Goal: Task Accomplishment & Management: Manage account settings

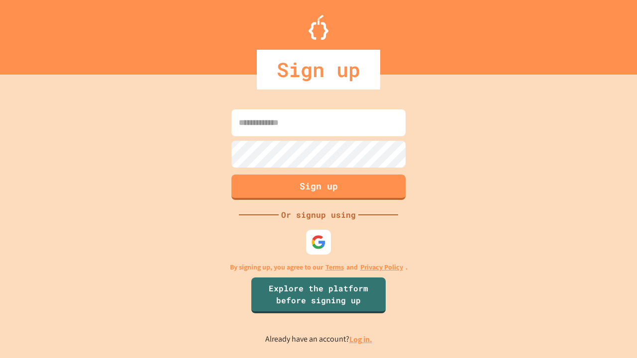
click at [361, 339] on link "Log in." at bounding box center [360, 339] width 23 height 10
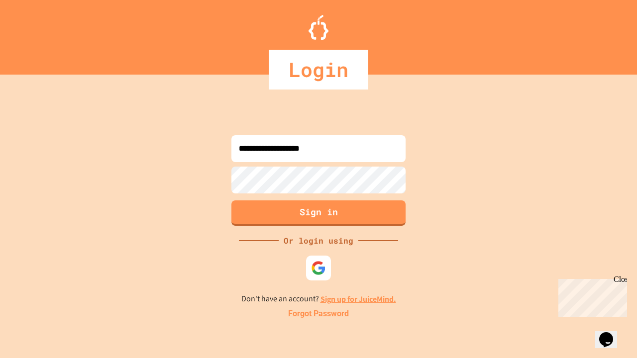
type input "**********"
